Goal: Task Accomplishment & Management: Manage account settings

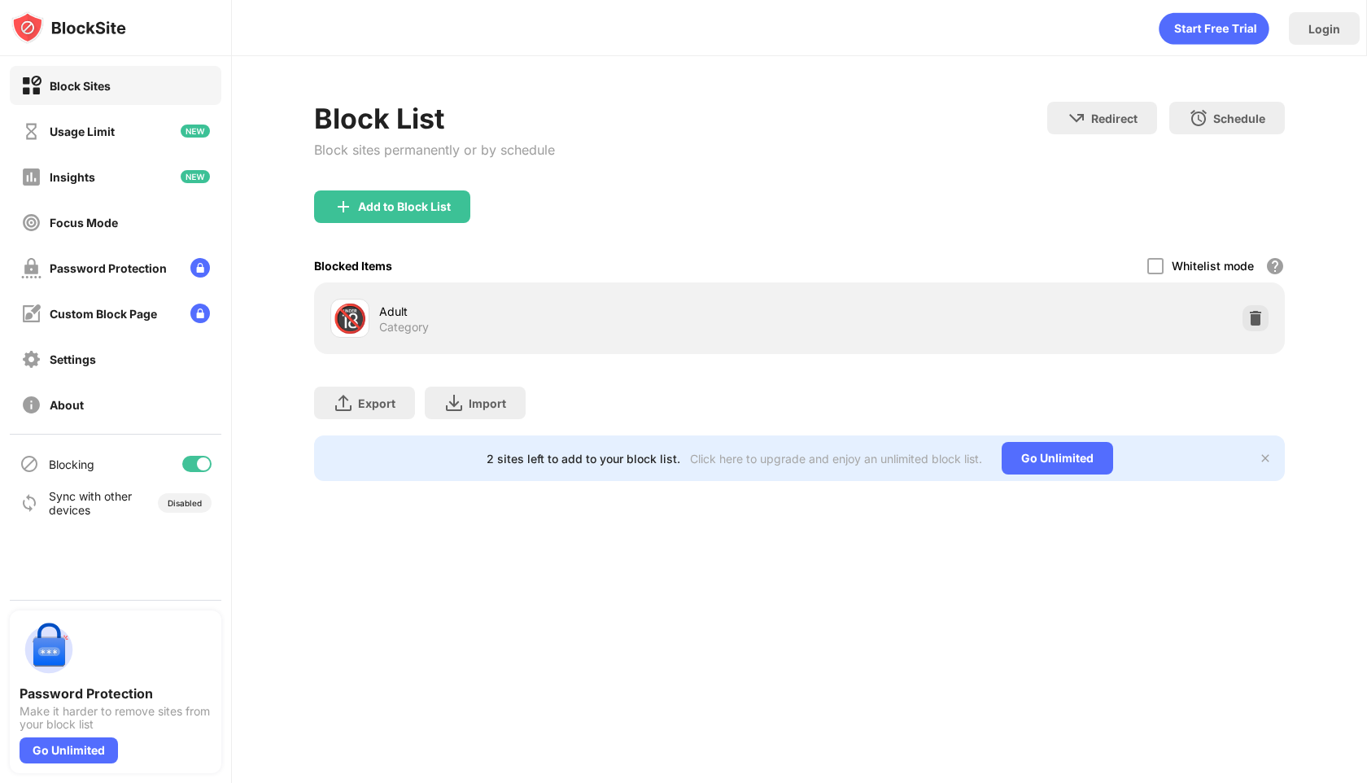
click at [628, 290] on div "🔞 Adult Category" at bounding box center [799, 318] width 970 height 72
click at [628, 203] on div "Add to Block List" at bounding box center [799, 219] width 970 height 59
click at [390, 227] on div "Add to Block List" at bounding box center [799, 219] width 970 height 59
click at [395, 211] on div "Add to Block List" at bounding box center [404, 206] width 93 height 13
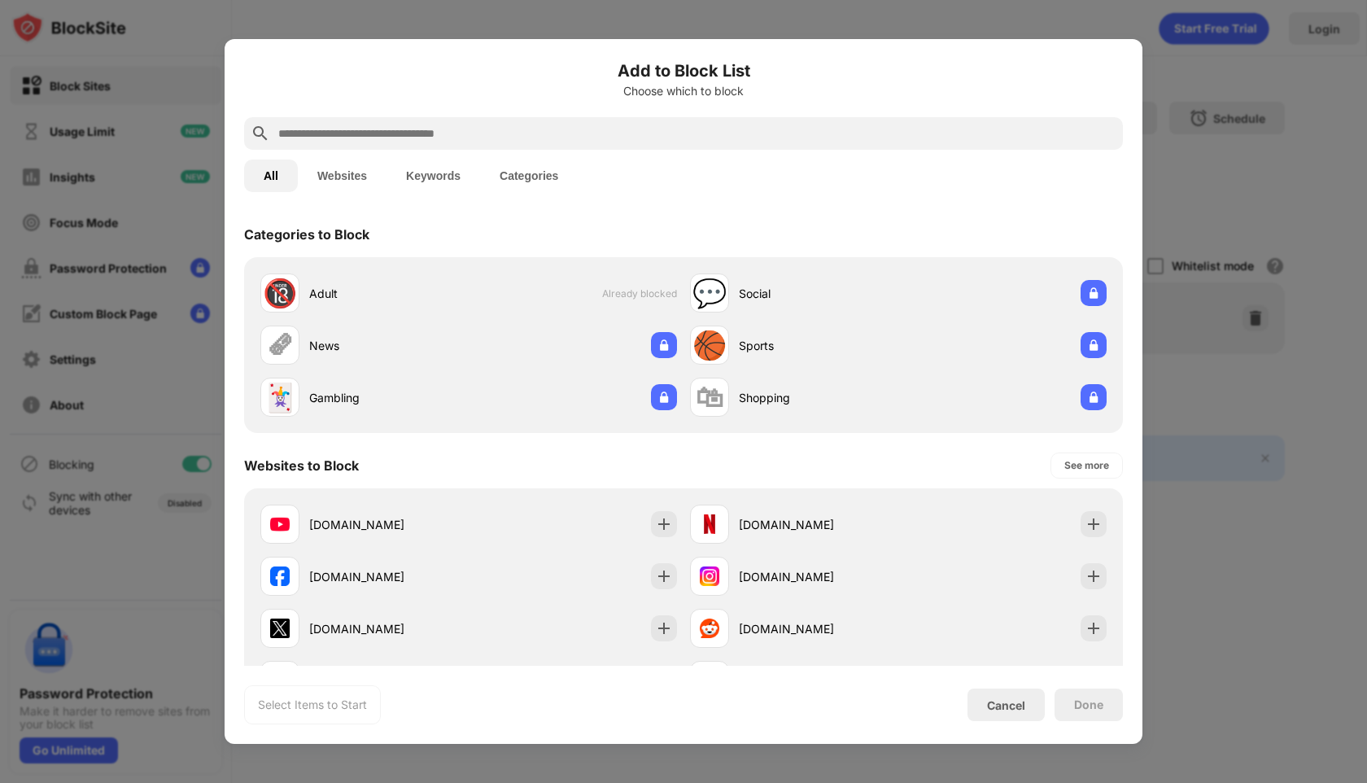
click at [517, 145] on div at bounding box center [683, 133] width 879 height 33
click at [490, 134] on input "text" at bounding box center [696, 134] width 839 height 20
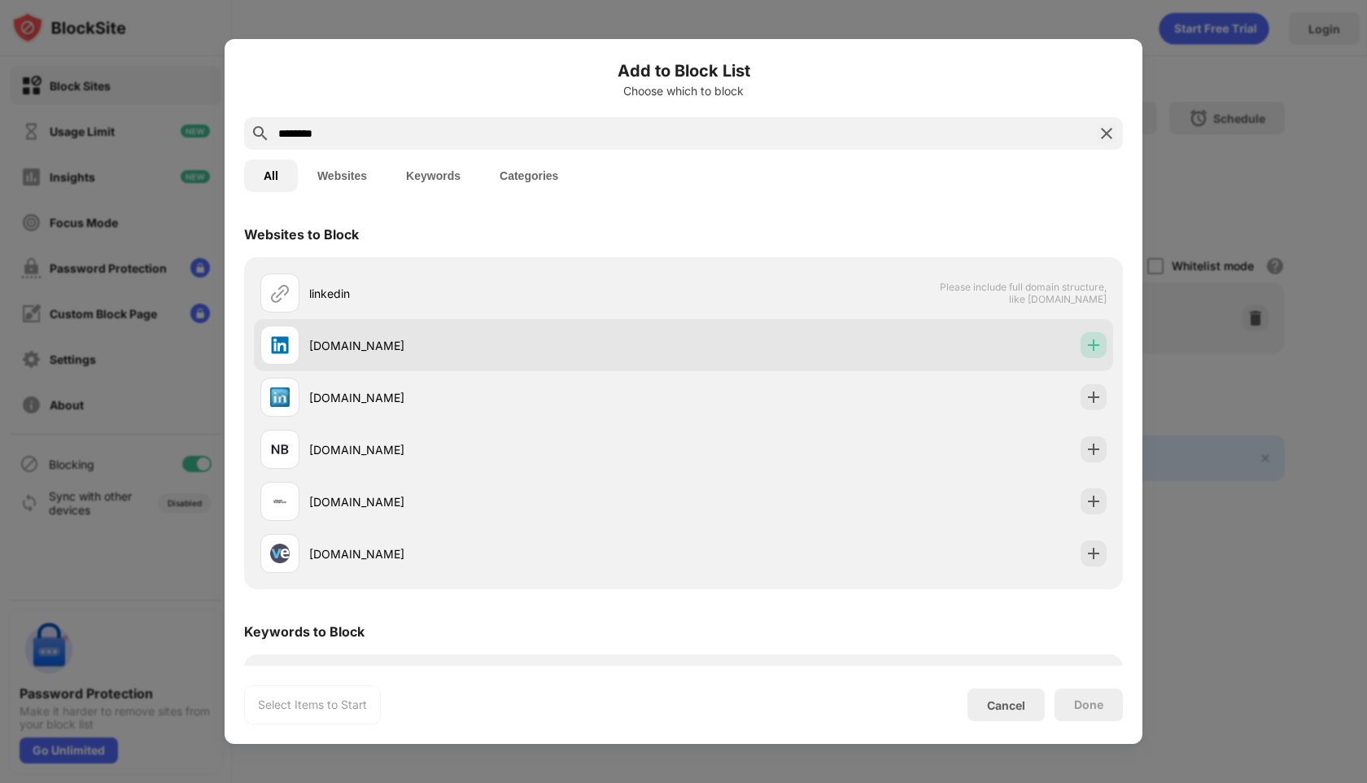
click at [1099, 342] on img at bounding box center [1093, 345] width 16 height 16
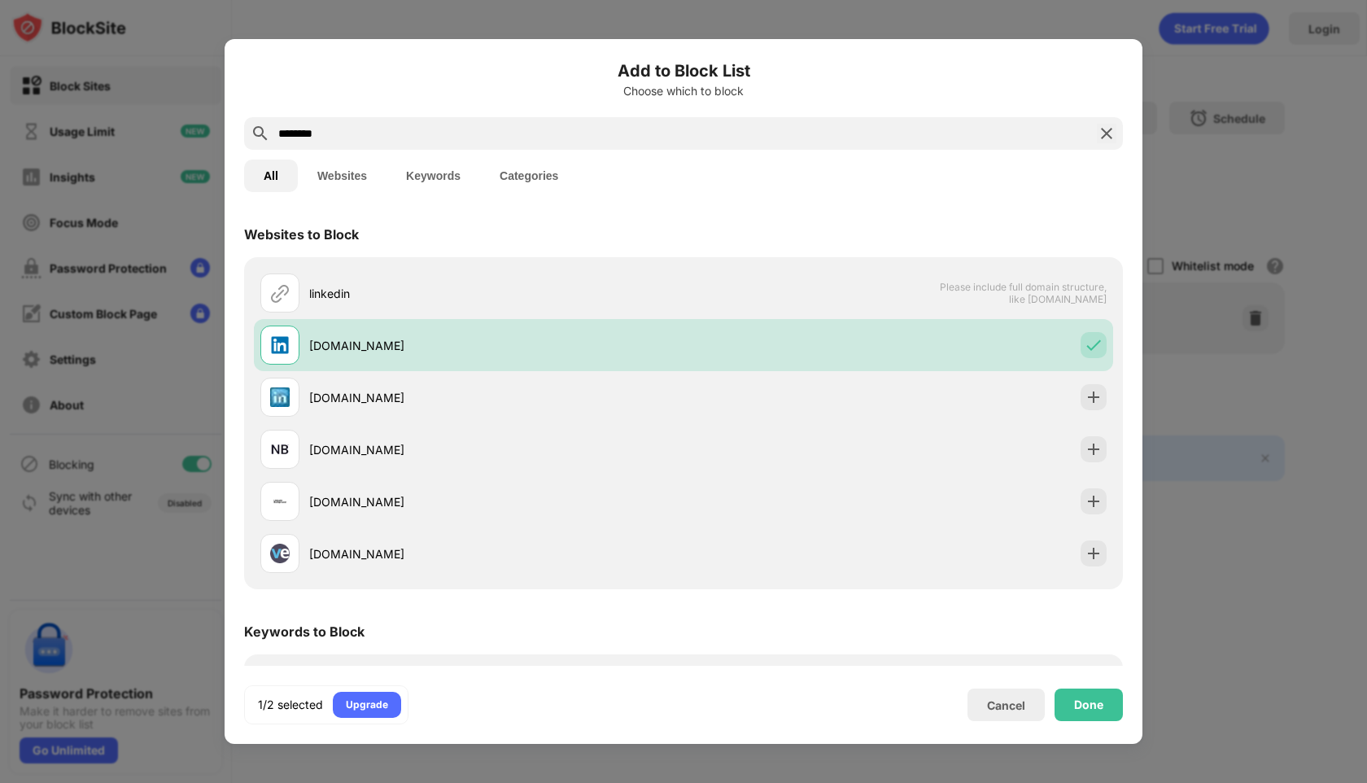
click at [364, 123] on div "********" at bounding box center [683, 133] width 879 height 33
click at [364, 132] on input "********" at bounding box center [683, 134] width 813 height 20
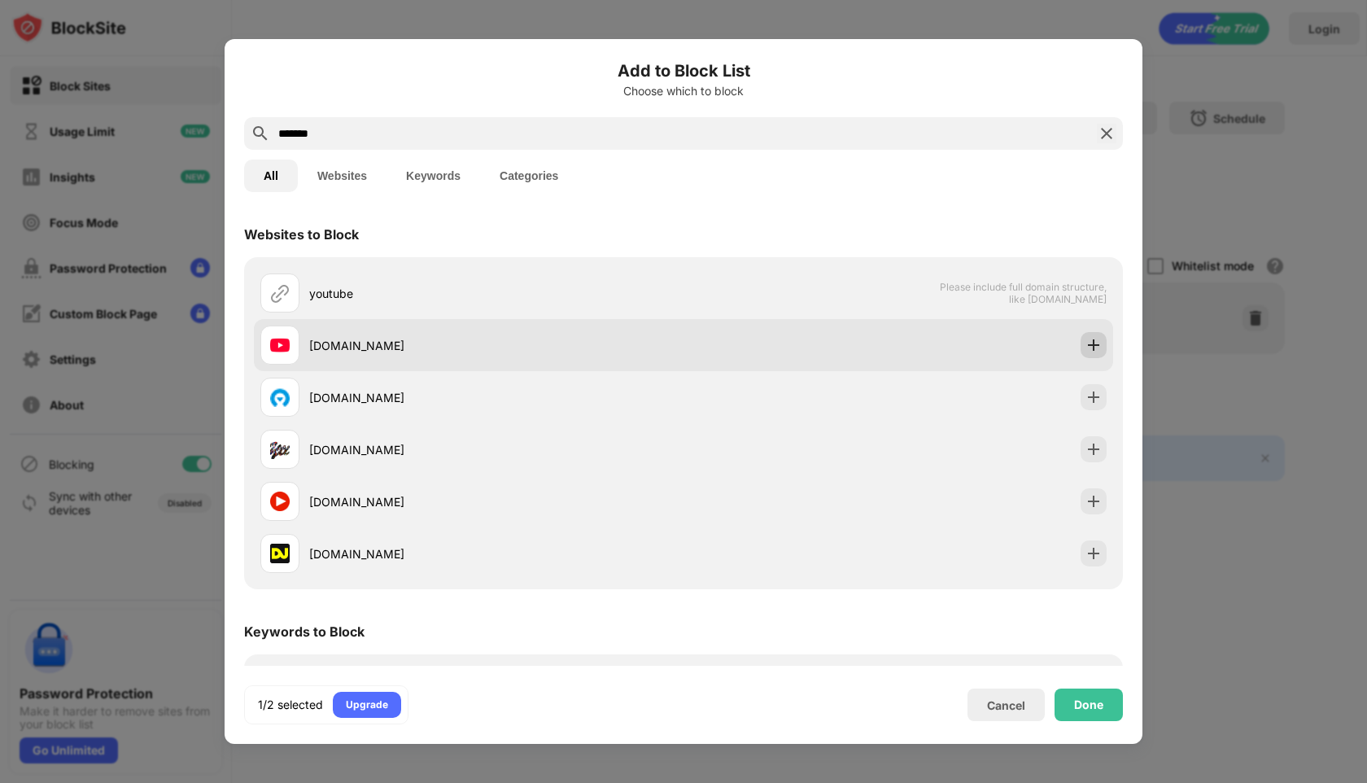
type input "*******"
click at [1092, 347] on img at bounding box center [1093, 345] width 16 height 16
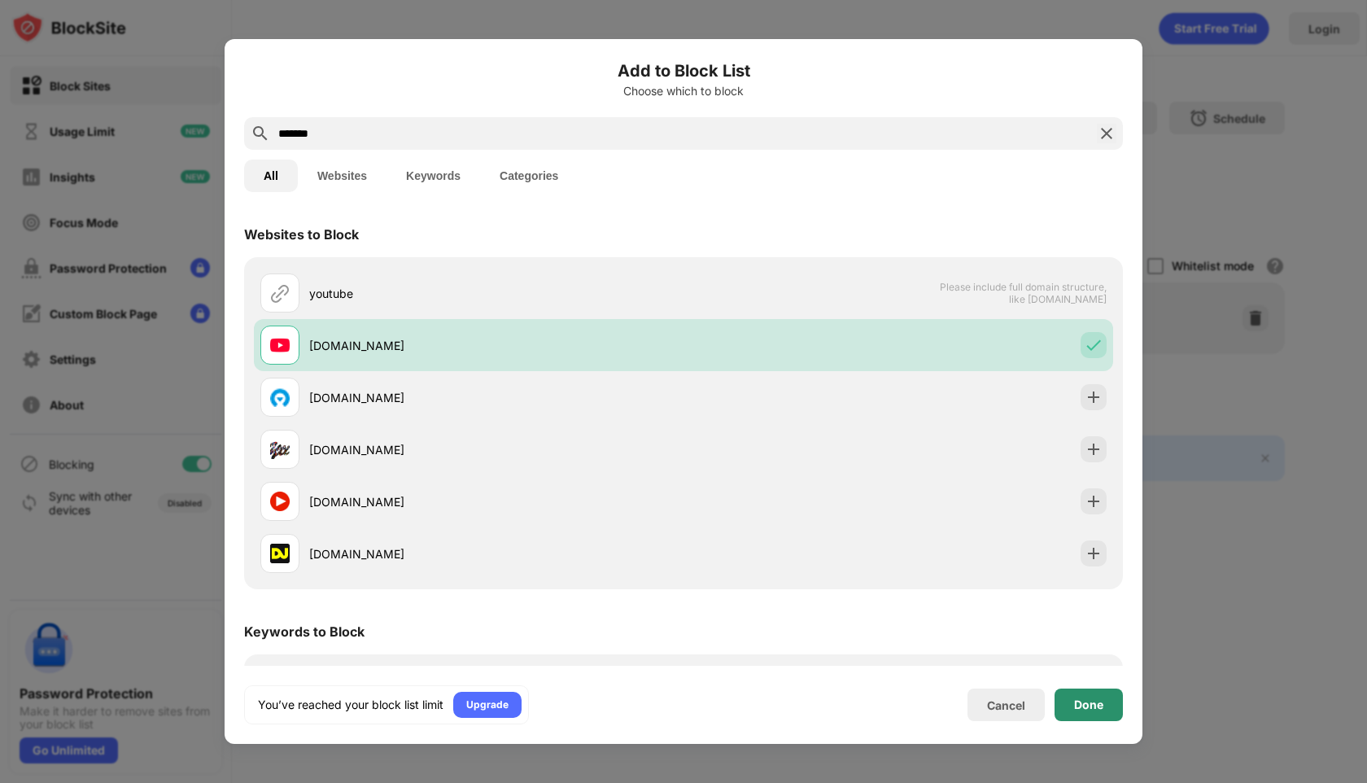
click at [1101, 694] on div "Done" at bounding box center [1088, 704] width 68 height 33
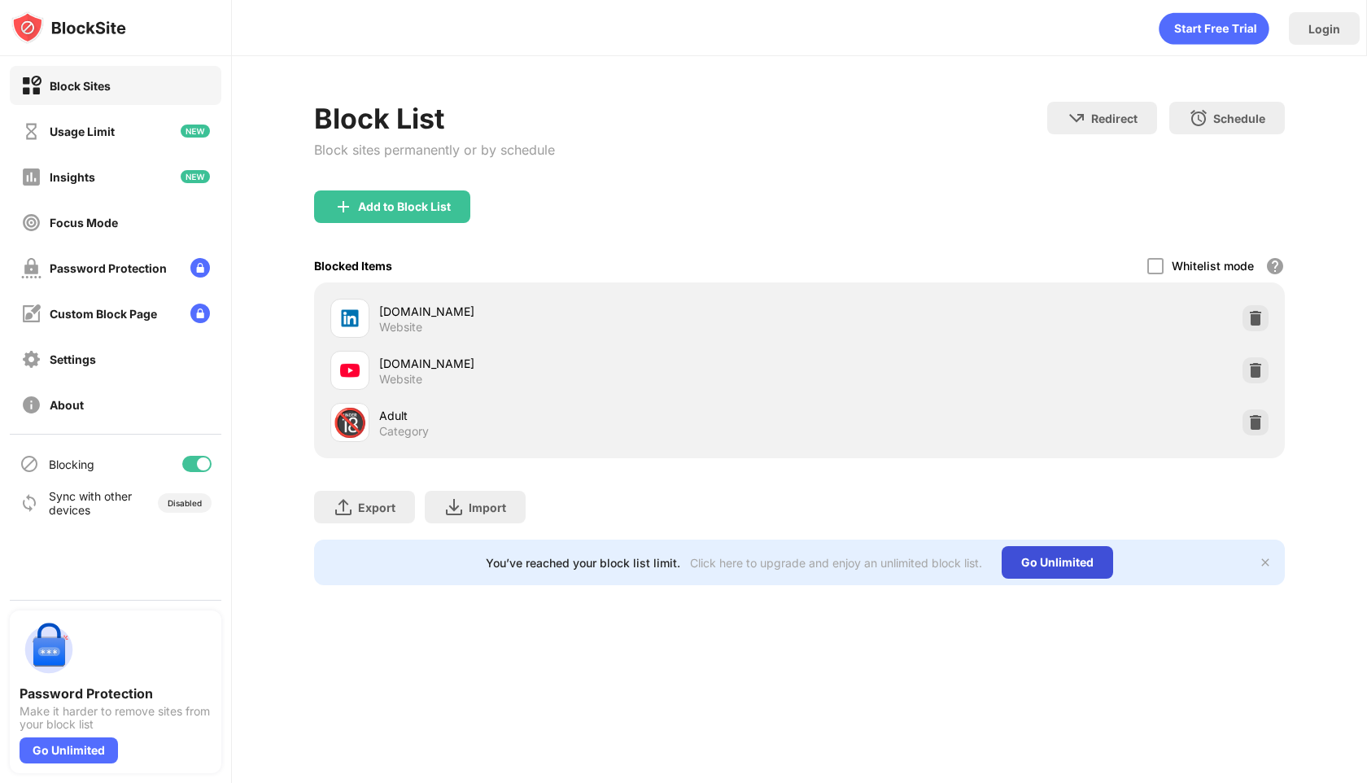
click at [1040, 560] on div "Go Unlimited" at bounding box center [1056, 562] width 111 height 33
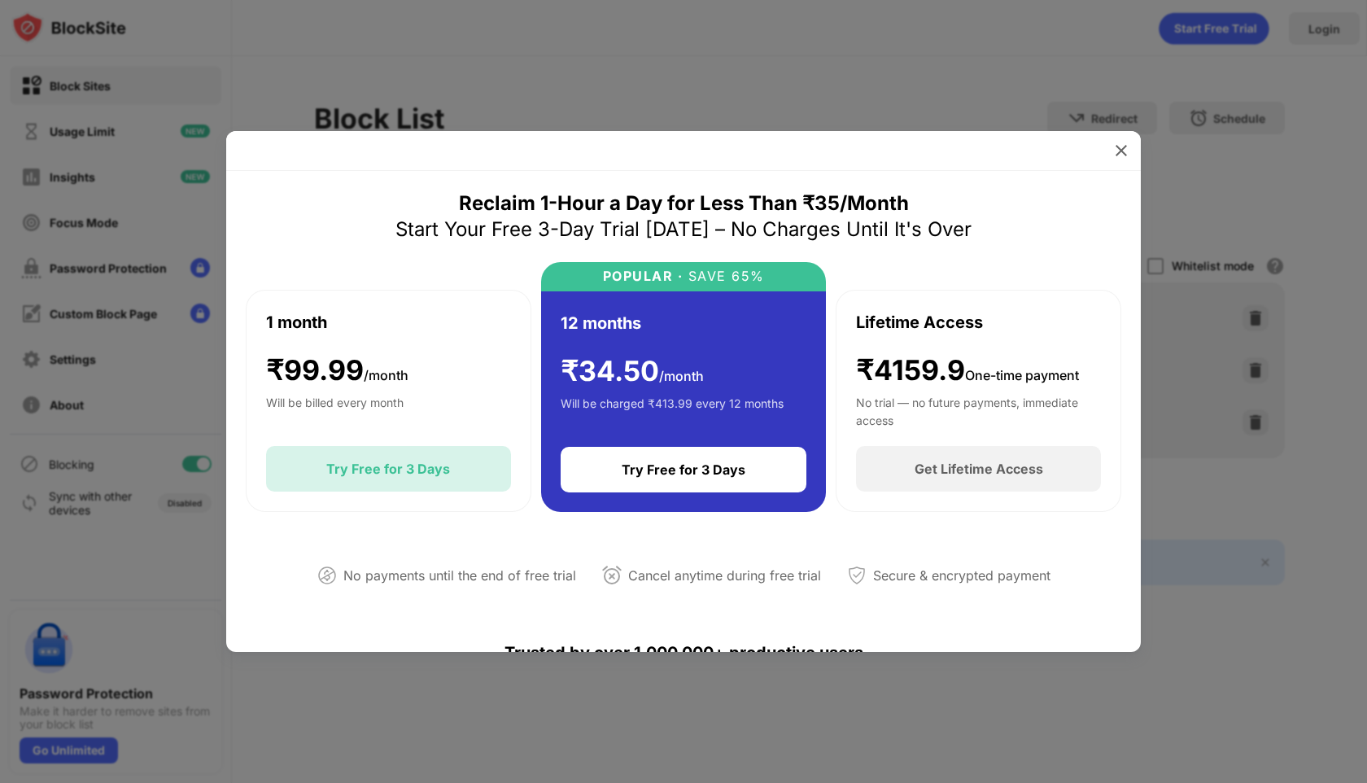
click at [474, 469] on div "Try Free for 3 Days" at bounding box center [388, 469] width 245 height 46
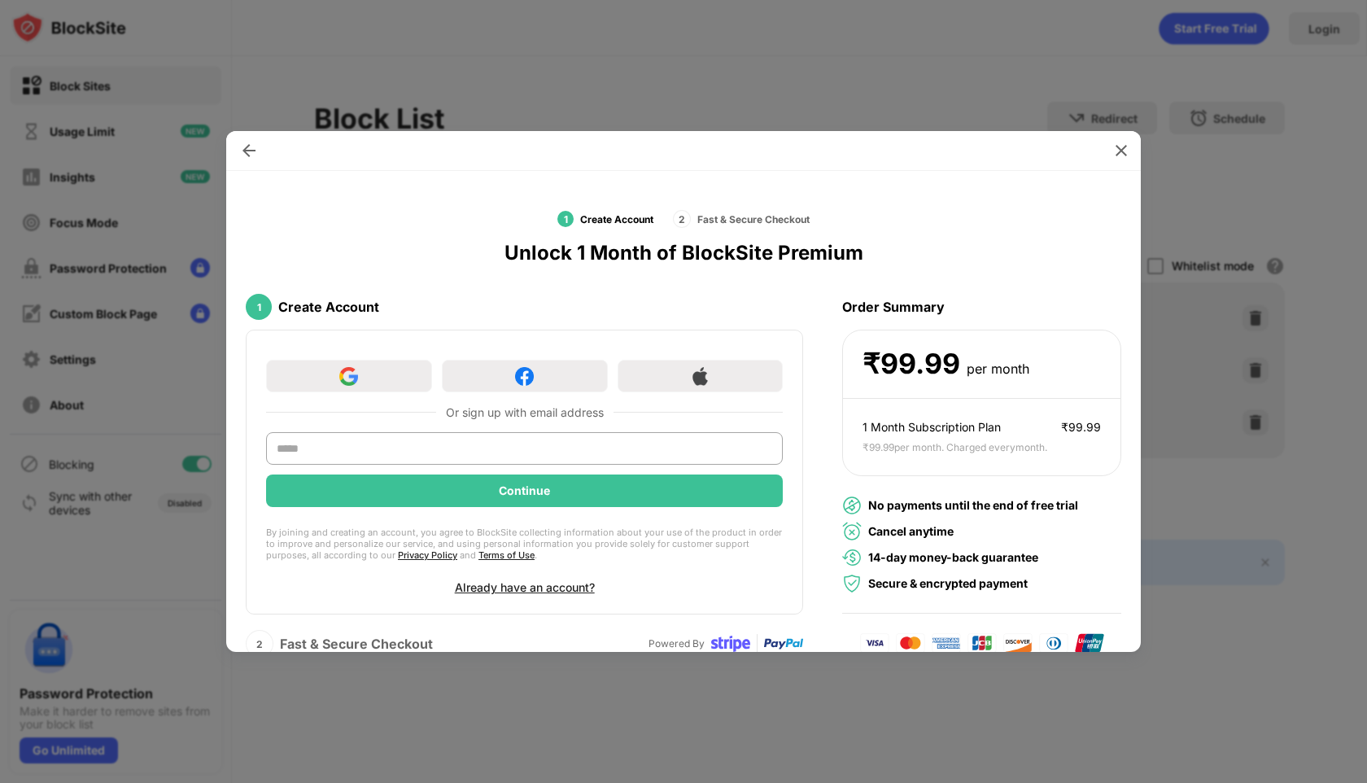
scroll to position [20, 0]
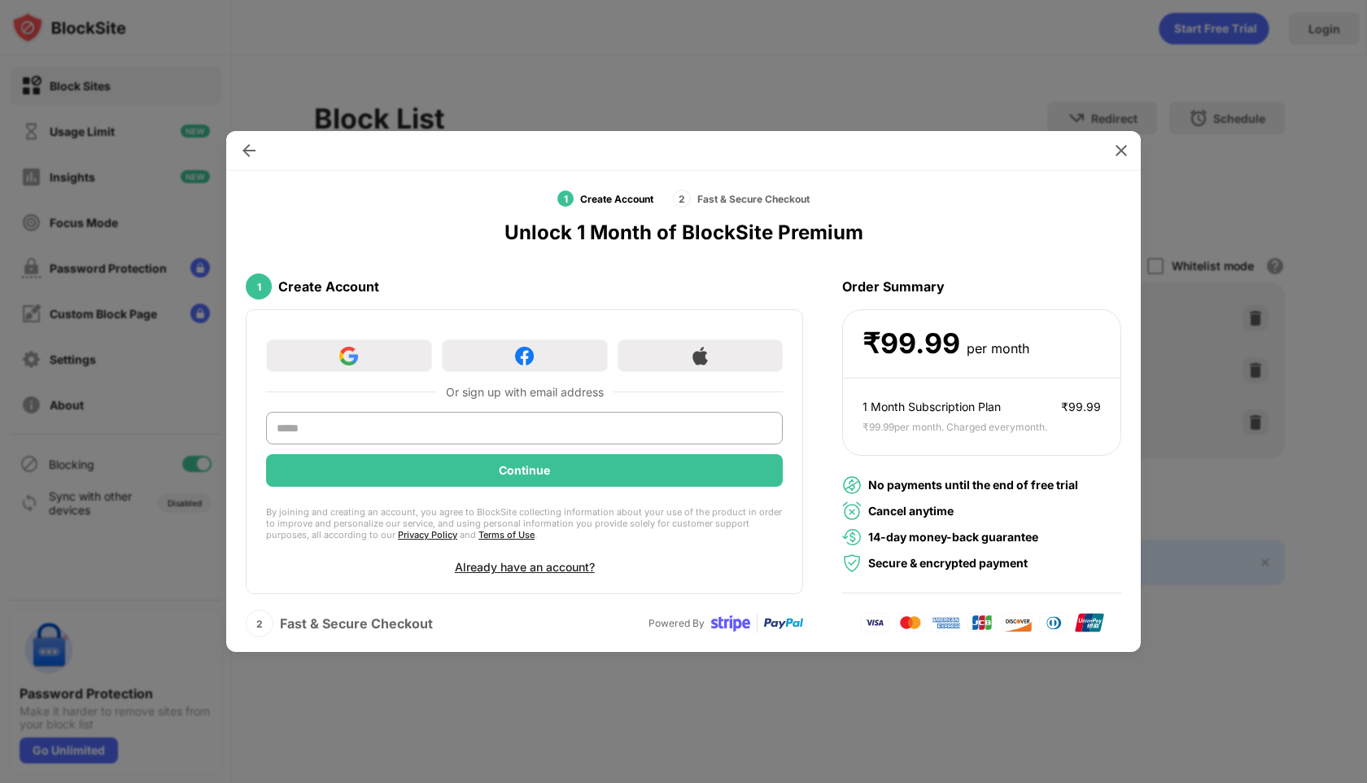
click at [265, 619] on div "2" at bounding box center [260, 623] width 28 height 28
click at [252, 150] on img at bounding box center [249, 150] width 16 height 16
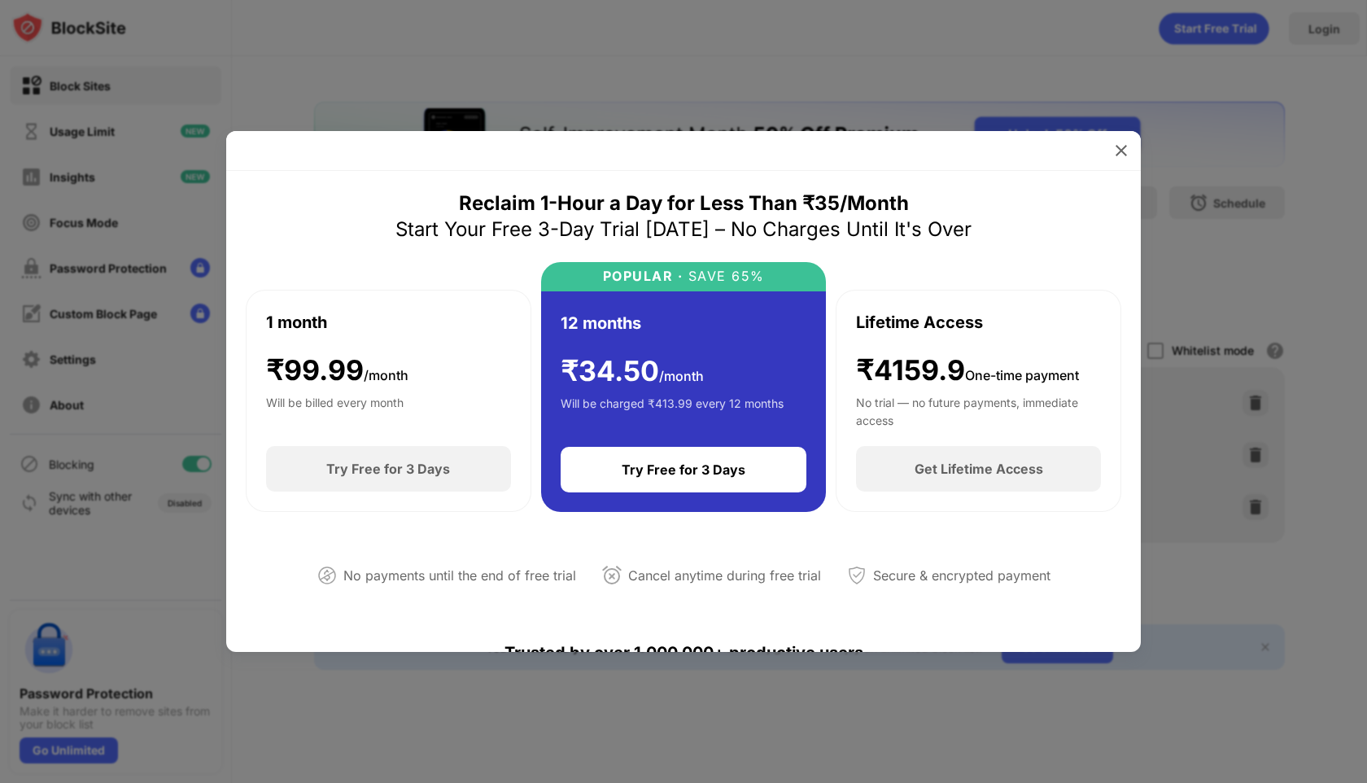
scroll to position [0, 0]
click at [1119, 145] on img at bounding box center [1121, 150] width 16 height 16
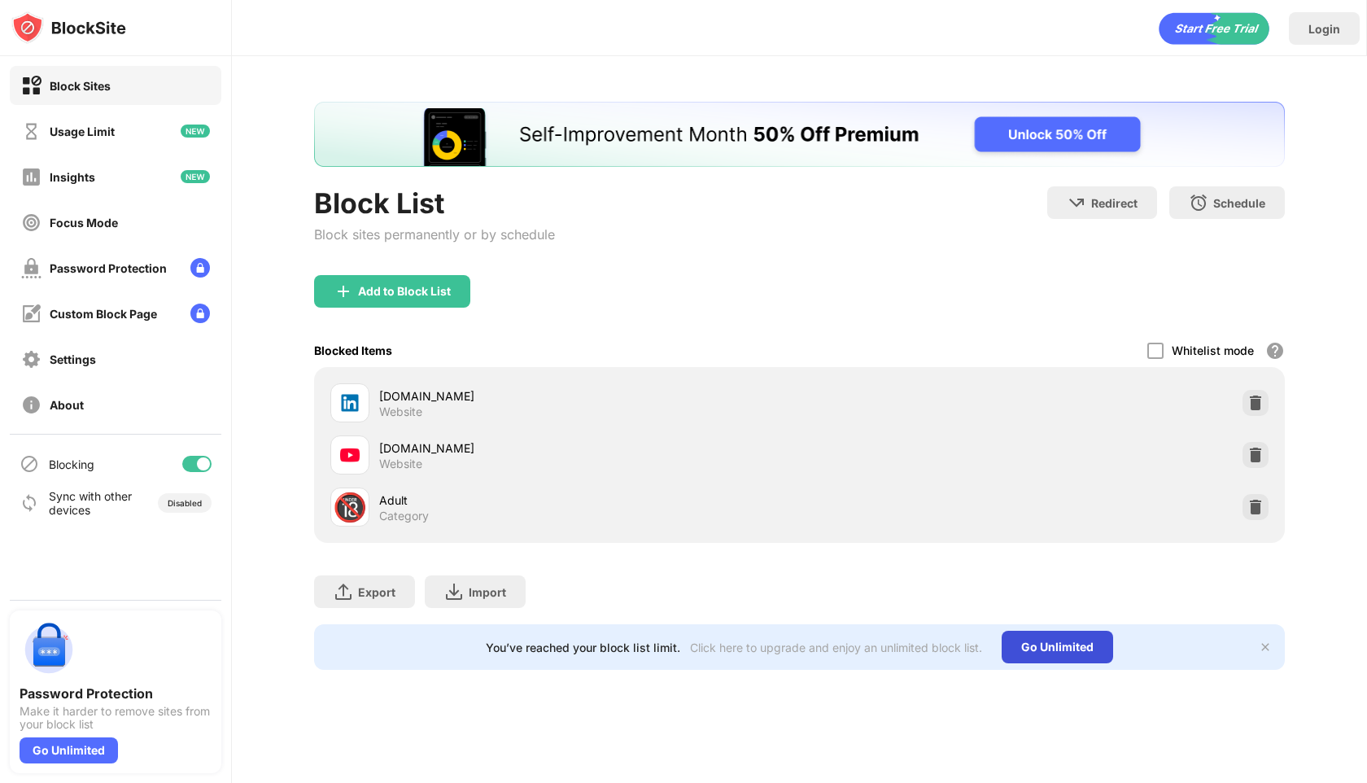
click at [1031, 645] on div "Go Unlimited" at bounding box center [1056, 646] width 111 height 33
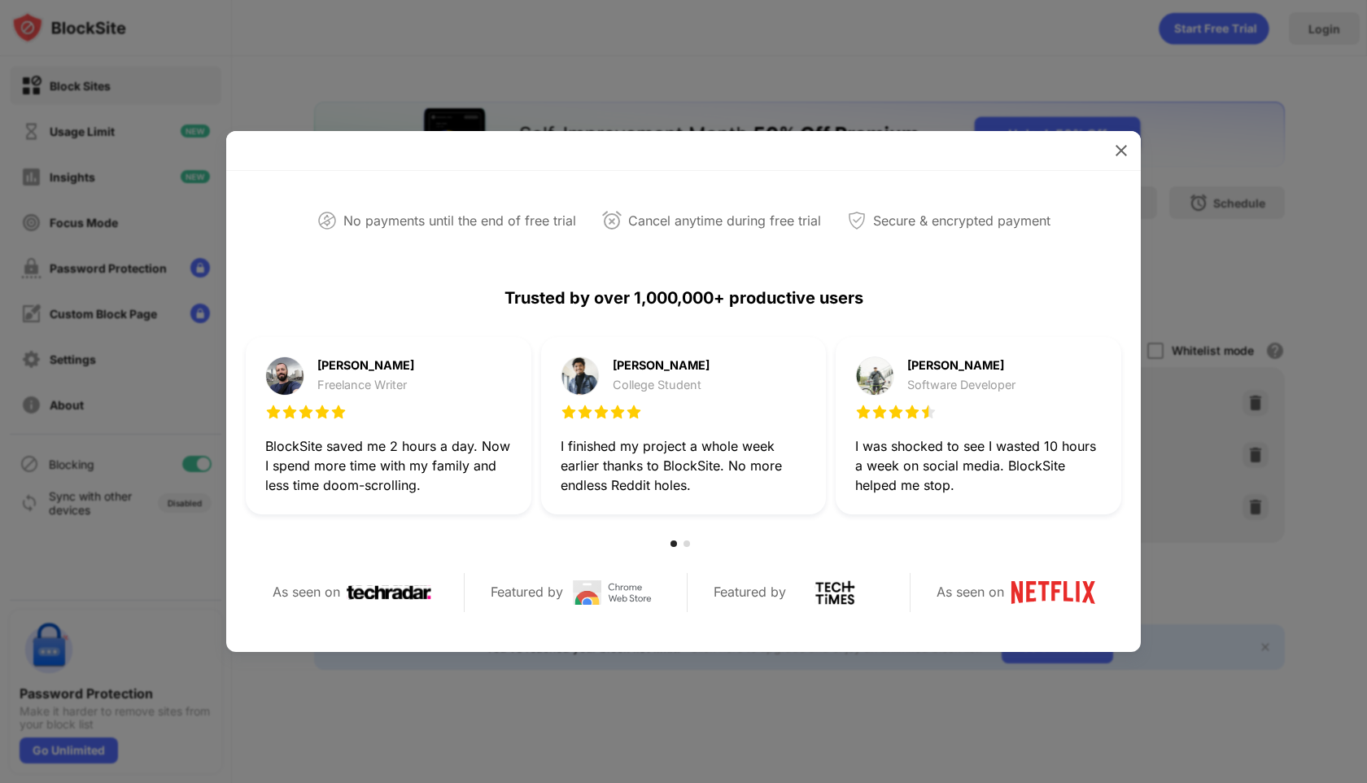
scroll to position [273, 0]
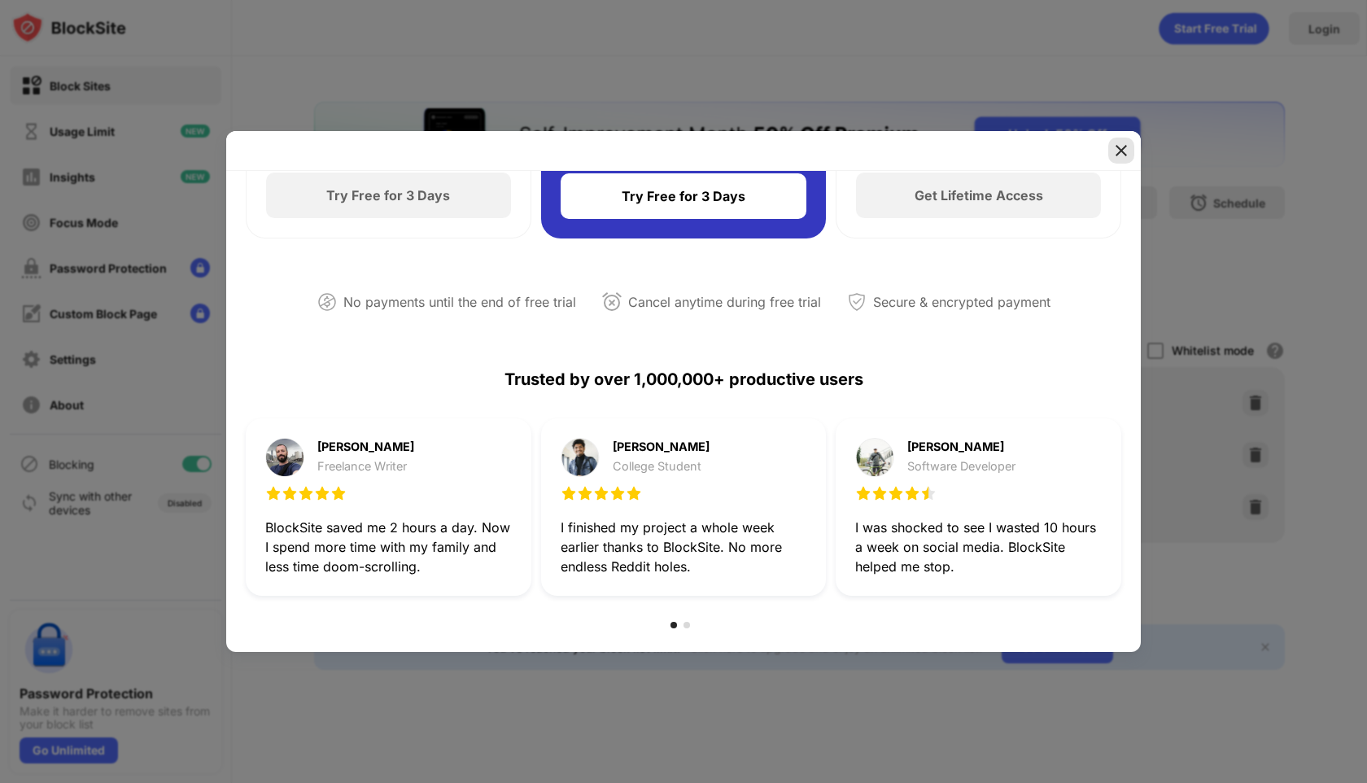
click at [1124, 152] on img at bounding box center [1121, 150] width 16 height 16
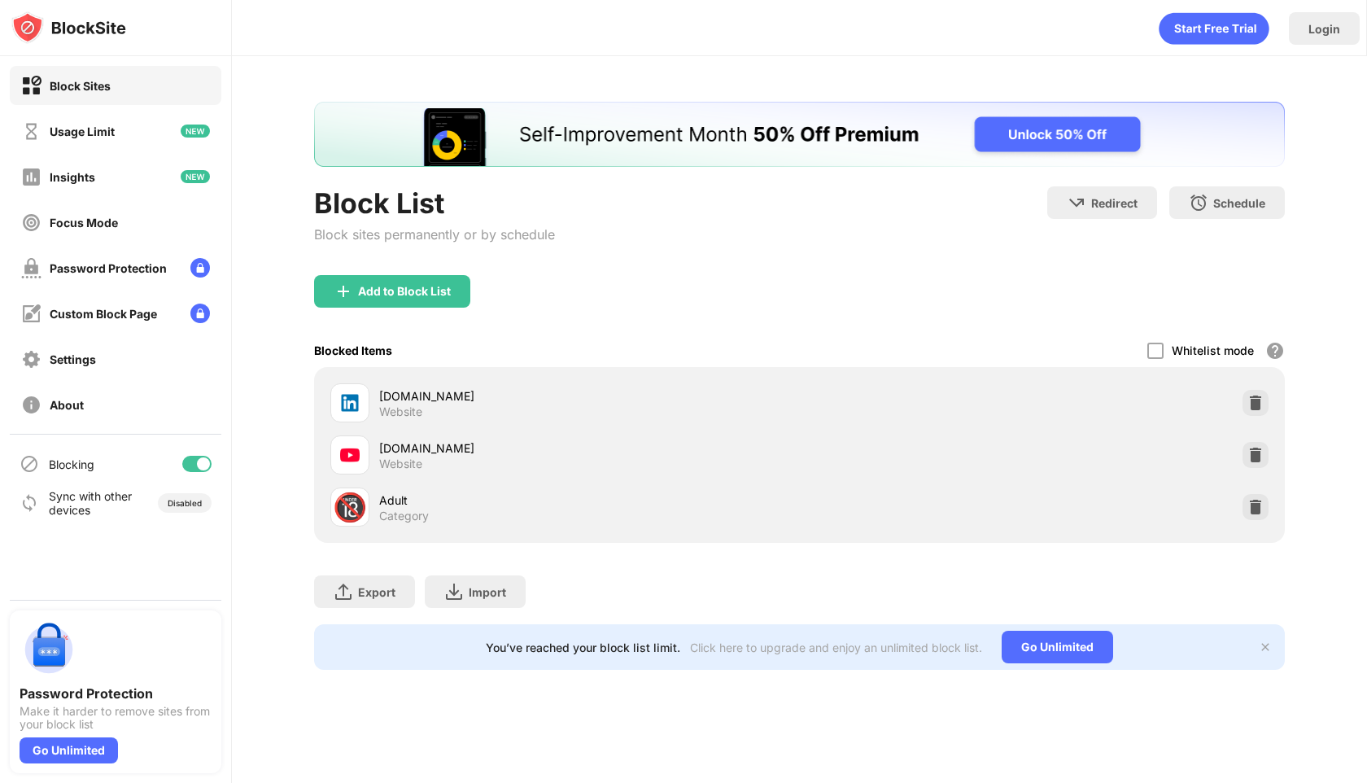
click at [1029, 123] on img "Banner Message" at bounding box center [798, 134] width 970 height 65
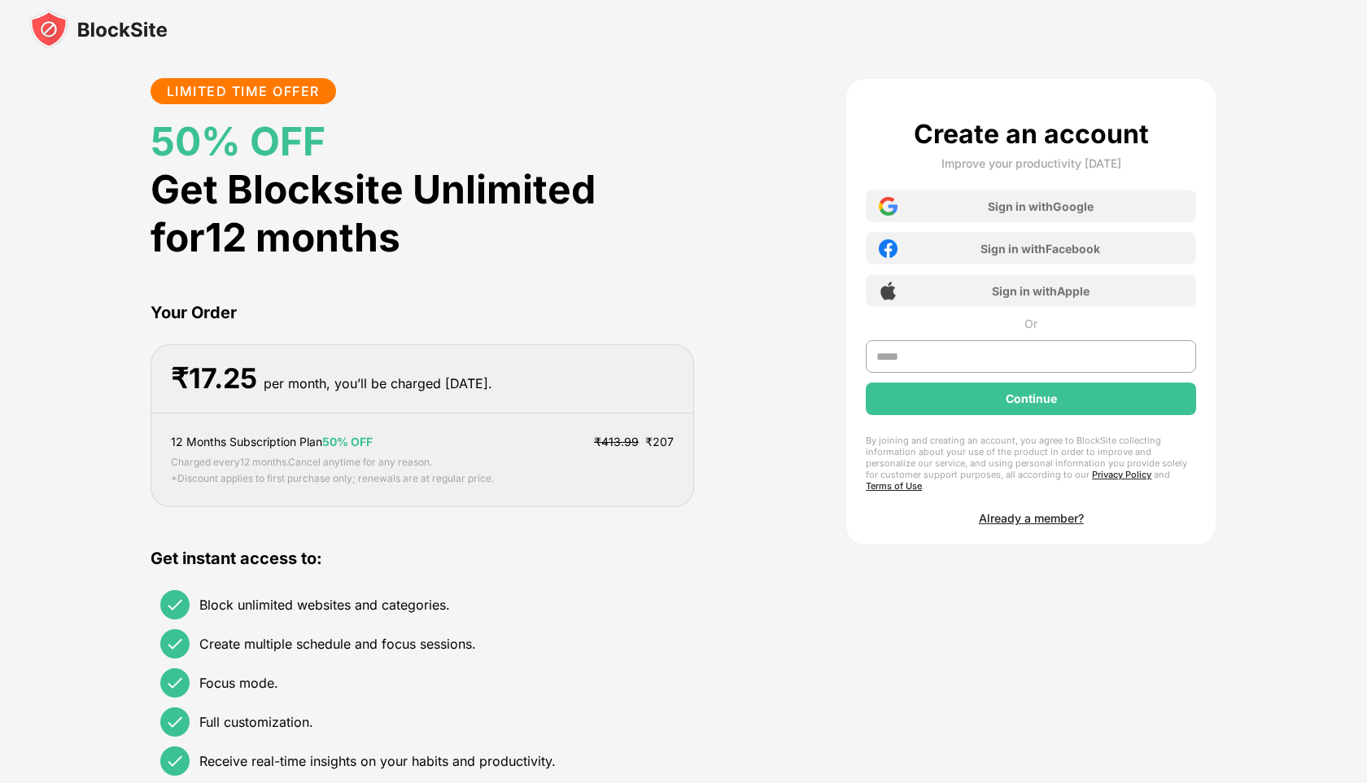
click at [671, 290] on div "LIMITED TIME OFFER 50% OFF Get Blocksite Unlimited for 12 months Your Order ₹ 1…" at bounding box center [421, 431] width 543 height 707
